Goal: Information Seeking & Learning: Check status

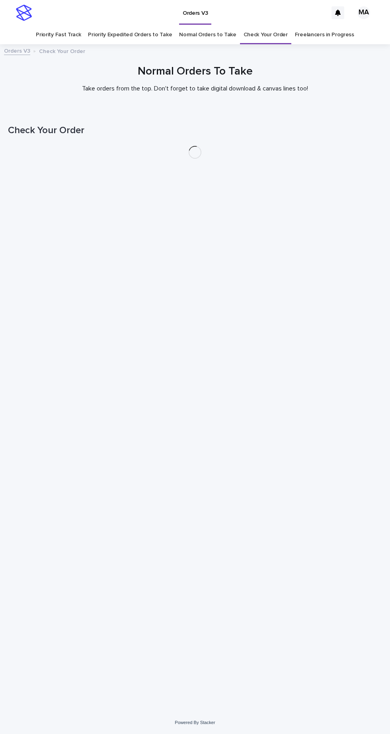
scroll to position [25, 0]
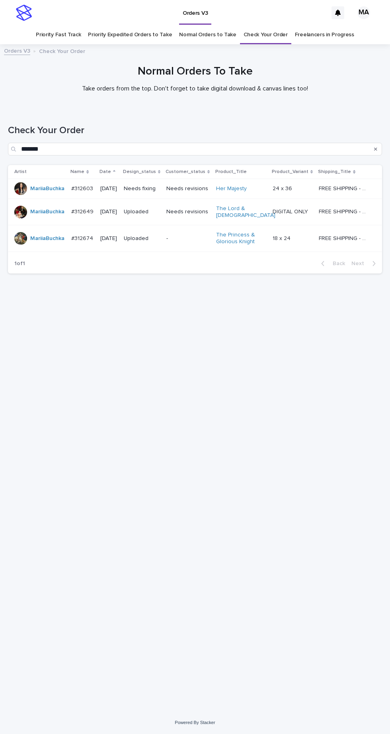
click at [265, 25] on link "Check Your Order" at bounding box center [266, 34] width 44 height 19
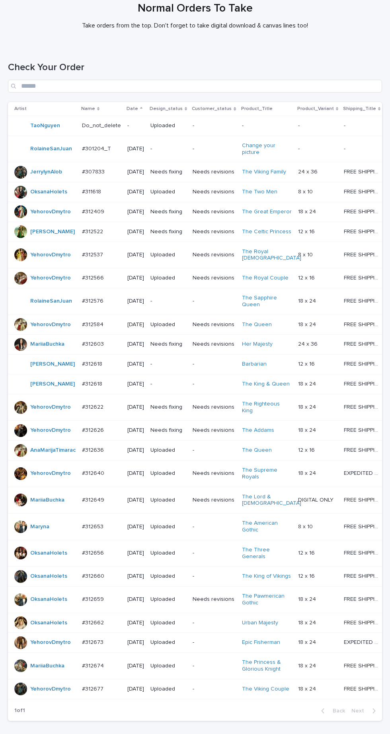
scroll to position [167, 0]
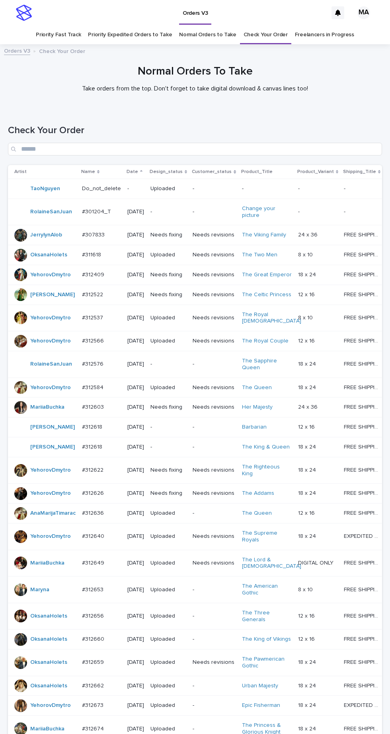
scroll to position [167, 0]
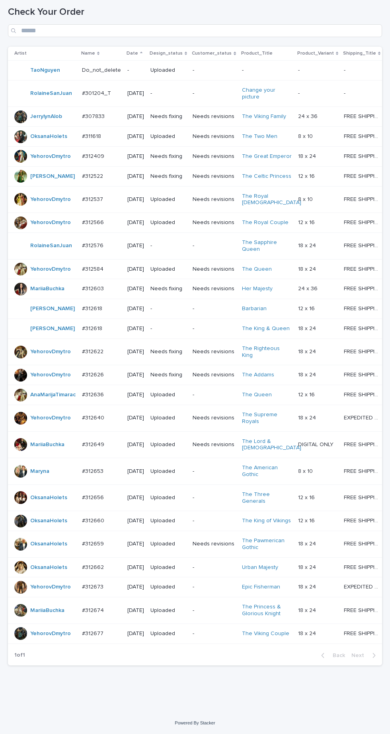
scroll to position [167, 0]
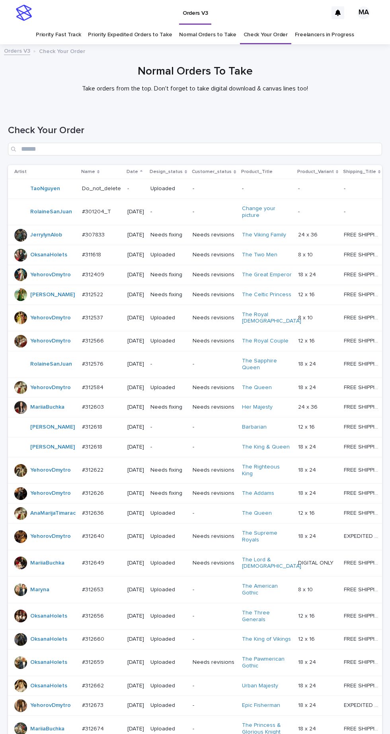
scroll to position [167, 0]
